Goal: Information Seeking & Learning: Find specific fact

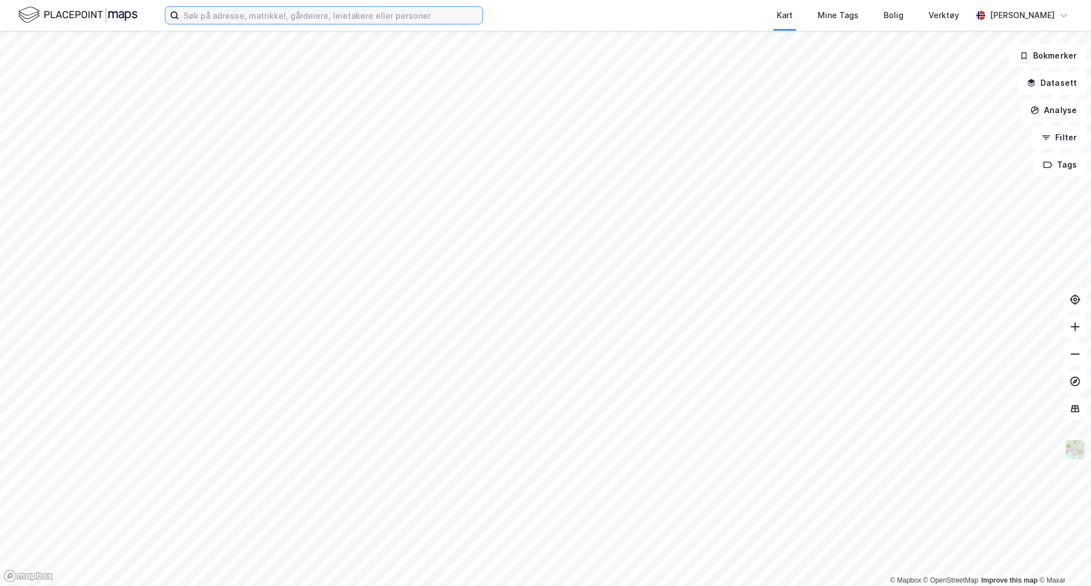
click at [214, 20] on input at bounding box center [331, 15] width 304 height 17
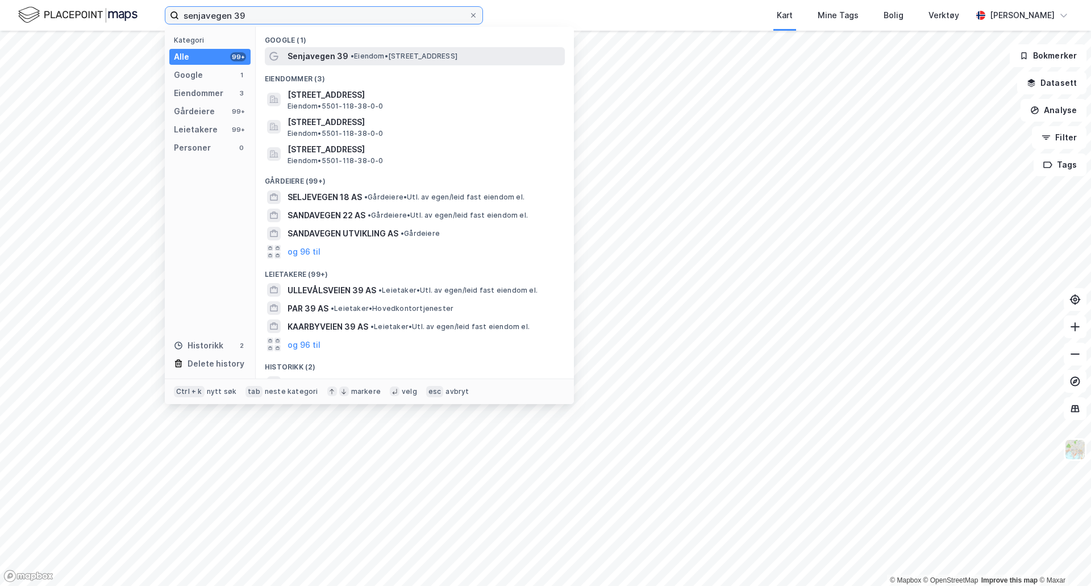
type input "senjavegen 39"
click at [379, 52] on span "• Eiendom • [STREET_ADDRESS]" at bounding box center [404, 56] width 107 height 9
